Goal: Information Seeking & Learning: Learn about a topic

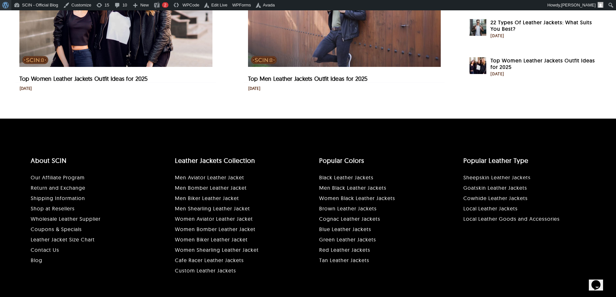
scroll to position [1743, 0]
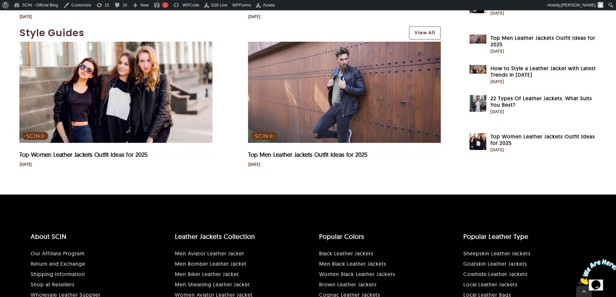
scroll to position [1773, 0]
